Goal: Entertainment & Leisure: Consume media (video, audio)

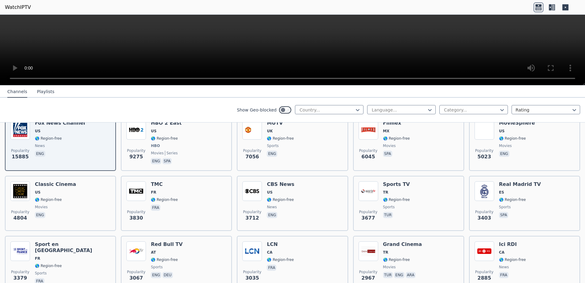
scroll to position [92, 0]
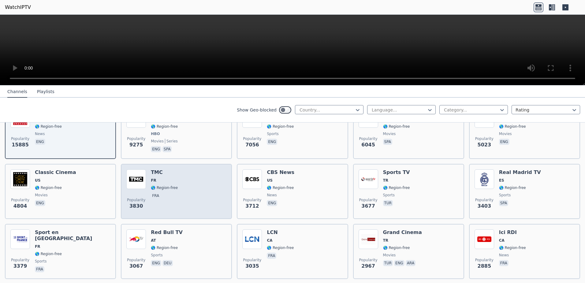
click at [159, 169] on h6 "TMC" at bounding box center [164, 172] width 27 height 6
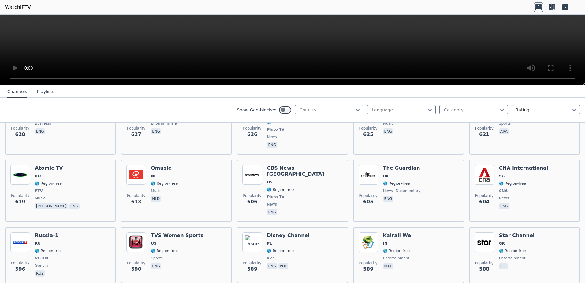
scroll to position [1775, 0]
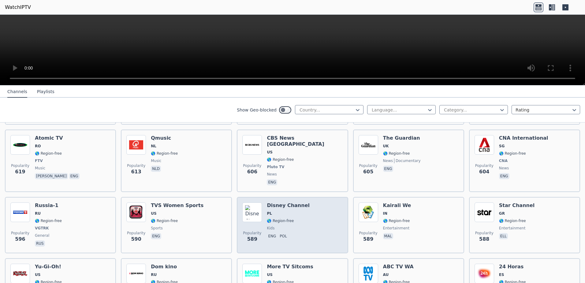
click at [261, 202] on div "Popularity 589 Disney Channel PL 🌎 Region-free kids eng pol" at bounding box center [292, 224] width 100 height 45
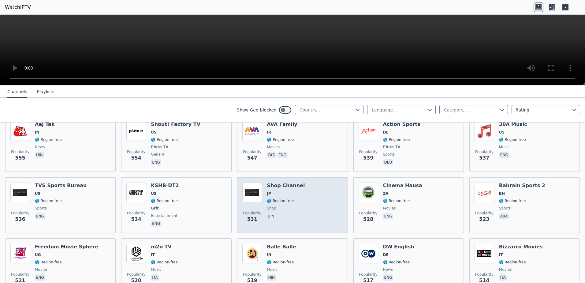
scroll to position [2050, 0]
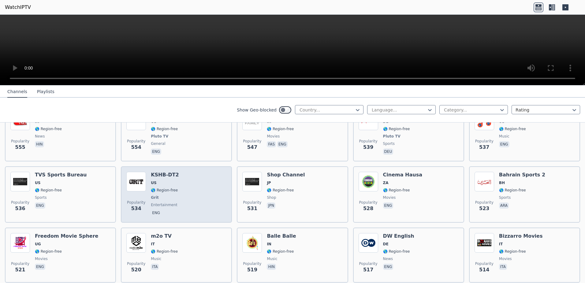
click at [135, 172] on img at bounding box center [136, 182] width 20 height 20
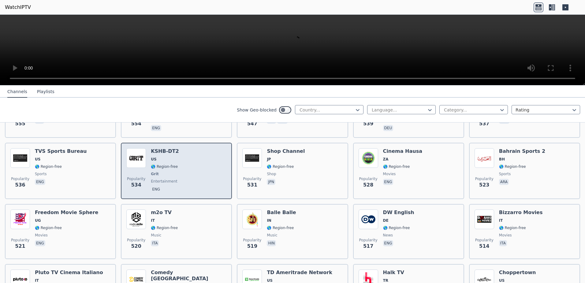
scroll to position [2081, 0]
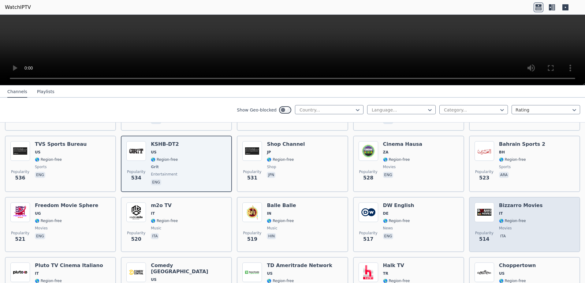
click at [480, 202] on img at bounding box center [485, 212] width 20 height 20
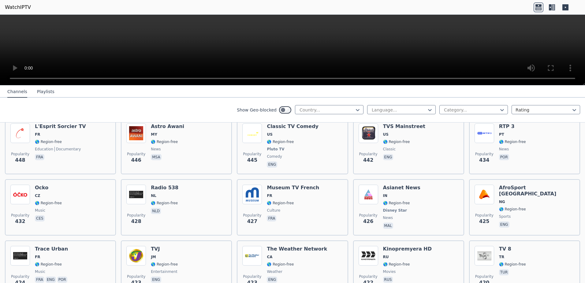
scroll to position [2662, 0]
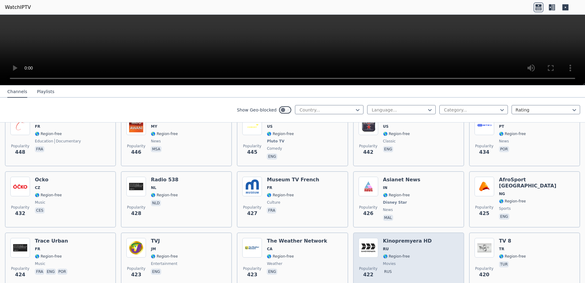
click at [366, 238] on img at bounding box center [369, 248] width 20 height 20
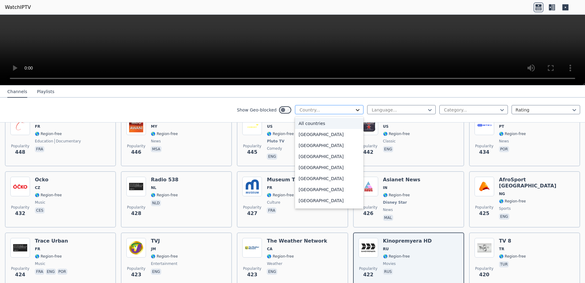
click at [355, 111] on icon at bounding box center [358, 110] width 6 height 6
click at [305, 125] on div "[GEOGRAPHIC_DATA]" at bounding box center [329, 122] width 69 height 11
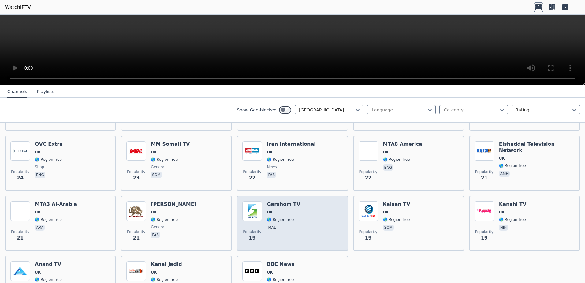
scroll to position [796, 0]
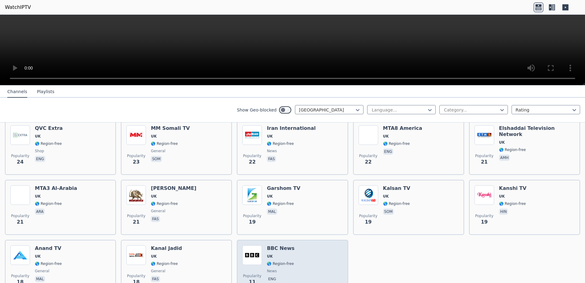
click at [251, 254] on img at bounding box center [252, 255] width 20 height 20
